Goal: Register for event/course

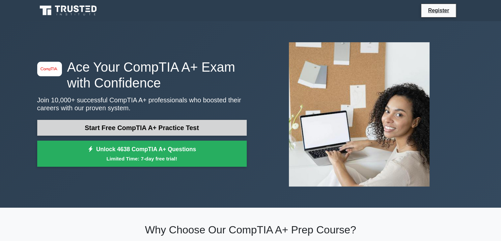
click at [140, 129] on link "Start Free CompTIA A+ Practice Test" at bounding box center [142, 128] width 210 height 16
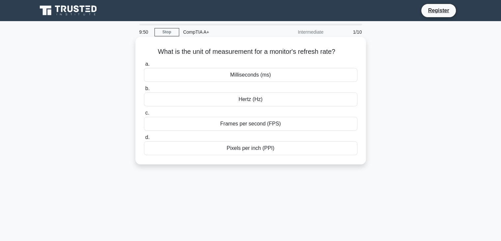
click at [246, 98] on div "Hertz (Hz)" at bounding box center [250, 99] width 213 height 14
click at [144, 91] on input "[PERSON_NAME] (Hz)" at bounding box center [144, 88] width 0 height 4
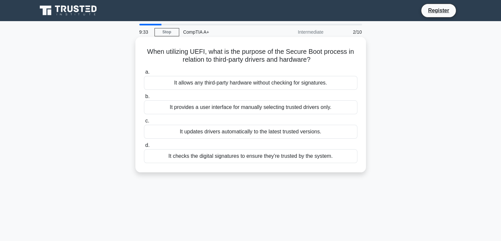
click at [249, 154] on div "It checks the digital signatures to ensure they're trusted by the system." at bounding box center [250, 156] width 213 height 14
click at [144, 147] on input "d. It checks the digital signatures to ensure they're trusted by the system." at bounding box center [144, 145] width 0 height 4
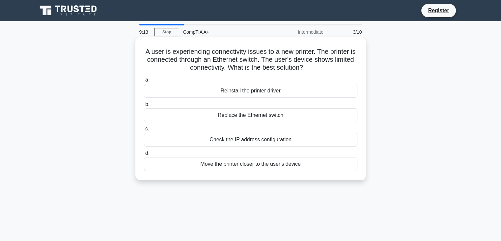
click at [264, 140] on div "Check the IP address configuration" at bounding box center [250, 139] width 213 height 14
click at [144, 131] on input "c. Check the IP address configuration" at bounding box center [144, 129] width 0 height 4
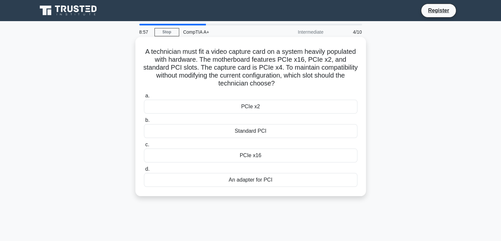
click at [276, 133] on div "Standard PCI" at bounding box center [250, 131] width 213 height 14
click at [144, 122] on input "b. Standard PCI" at bounding box center [144, 120] width 0 height 4
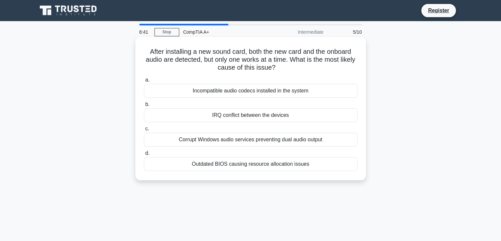
click at [259, 118] on div "IRQ conflict between the devices" at bounding box center [250, 115] width 213 height 14
click at [144, 106] on input "b. IRQ conflict between the devices" at bounding box center [144, 104] width 0 height 4
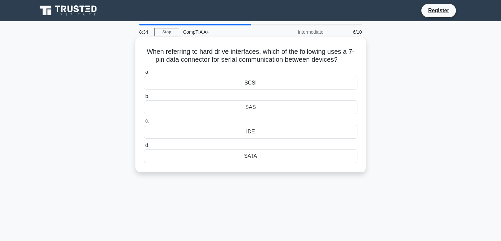
click at [260, 156] on div "SATA" at bounding box center [250, 156] width 213 height 14
click at [144, 147] on input "d. SATA" at bounding box center [144, 145] width 0 height 4
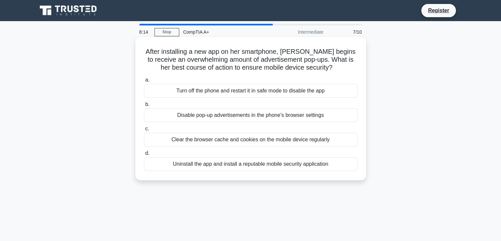
click at [265, 166] on div "Uninstall the app and install a reputable mobile security application" at bounding box center [250, 164] width 213 height 14
click at [144, 155] on input "d. Uninstall the app and install a reputable mobile security application" at bounding box center [144, 153] width 0 height 4
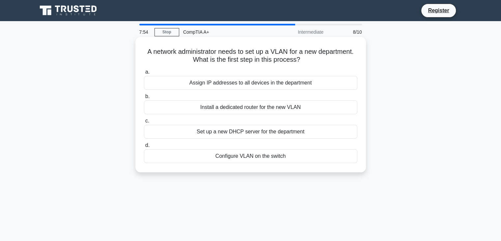
click at [278, 107] on div "Install a dedicated router for the new VLAN" at bounding box center [250, 107] width 213 height 14
click at [144, 99] on input "b. Install a dedicated router for the new VLAN" at bounding box center [144, 96] width 0 height 4
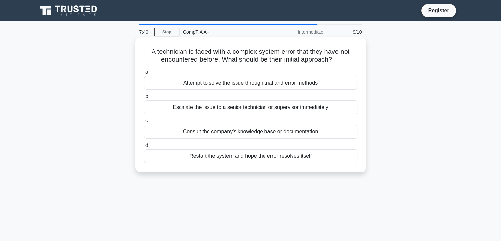
click at [281, 133] on div "Consult the company's knowledge base or documentation" at bounding box center [250, 132] width 213 height 14
click at [144, 123] on input "c. Consult the company's knowledge base or documentation" at bounding box center [144, 121] width 0 height 4
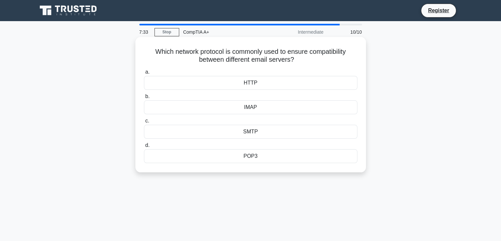
click at [285, 84] on div "HTTP" at bounding box center [250, 83] width 213 height 14
click at [144, 74] on input "a. HTTP" at bounding box center [144, 72] width 0 height 4
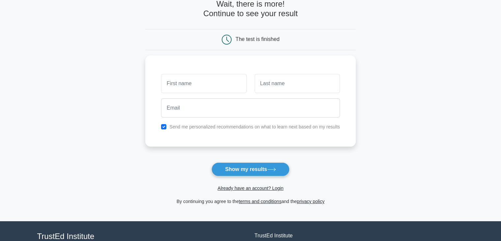
scroll to position [38, 0]
click at [164, 124] on input "checkbox" at bounding box center [163, 124] width 5 height 5
checkbox input "false"
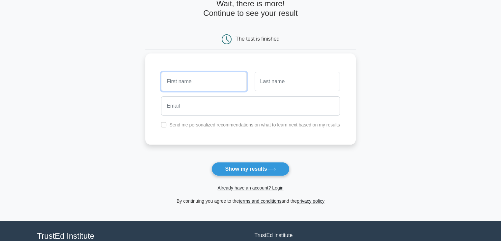
click at [189, 87] on input "text" at bounding box center [203, 81] width 85 height 19
type input "braxton"
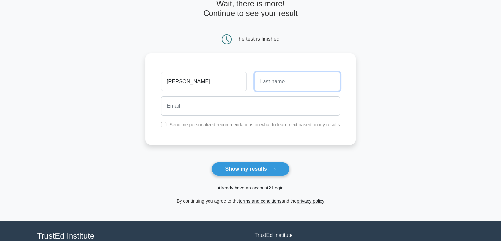
click at [273, 80] on input "text" at bounding box center [297, 81] width 85 height 19
type input "poe"
click at [252, 118] on div "braxton poe Send me personalized recommendations on what to learn next based on…" at bounding box center [250, 98] width 211 height 91
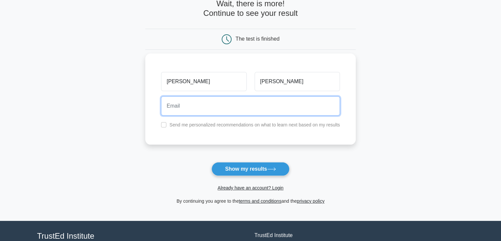
click at [245, 111] on input "email" at bounding box center [250, 105] width 179 height 19
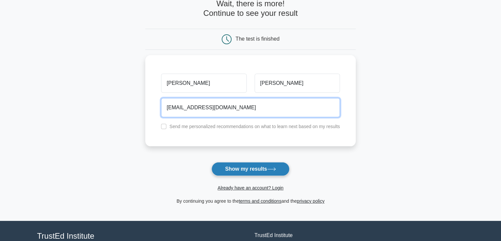
type input "braxtonpoe30@gmail.com"
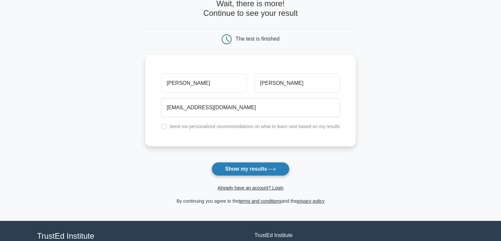
click at [252, 168] on button "Show my results" at bounding box center [251, 169] width 78 height 14
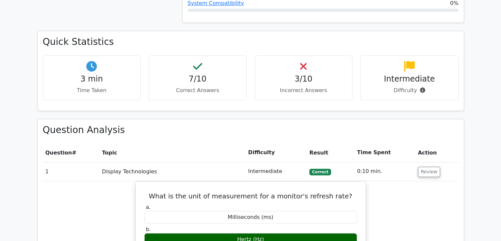
scroll to position [413, 0]
